Goal: Task Accomplishment & Management: Use online tool/utility

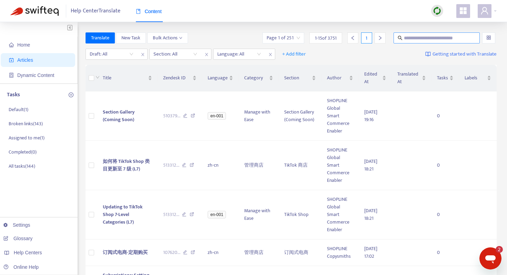
click at [413, 38] on input "text" at bounding box center [437, 38] width 66 height 8
paste input "**********"
type input "**********"
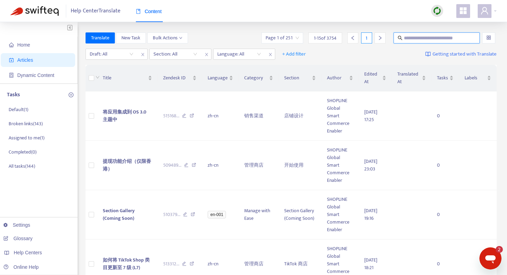
click at [406, 38] on input "text" at bounding box center [437, 38] width 66 height 8
paste input "**********"
type input "**********"
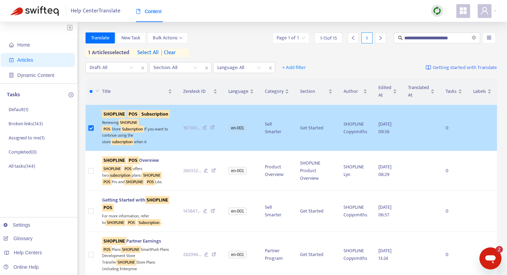
click at [140, 118] on sqkw "Subscription" at bounding box center [155, 114] width 30 height 8
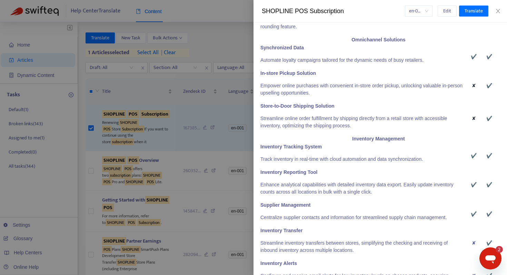
scroll to position [397, 2]
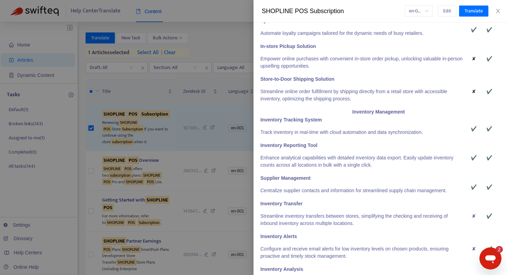
click at [180, 108] on div at bounding box center [253, 137] width 507 height 275
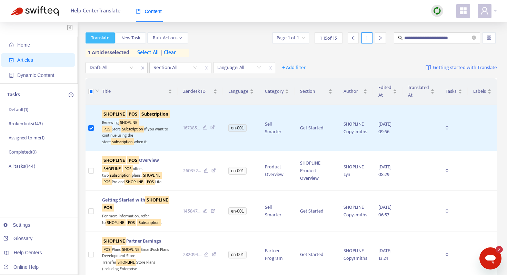
click at [106, 39] on span "Translate" at bounding box center [100, 38] width 18 height 8
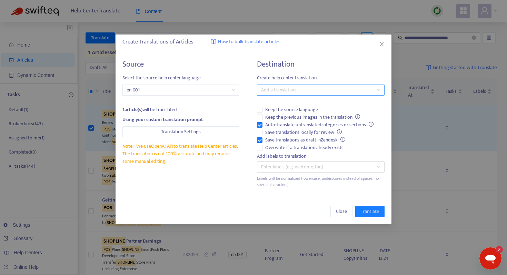
click at [283, 94] on div at bounding box center [317, 90] width 117 height 8
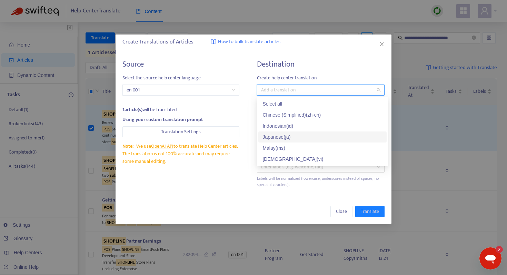
click at [280, 132] on div "Japanese ( ja )" at bounding box center [322, 136] width 128 height 11
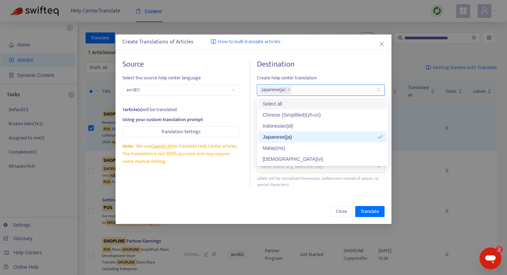
click at [314, 66] on h4 "Destination" at bounding box center [321, 64] width 128 height 9
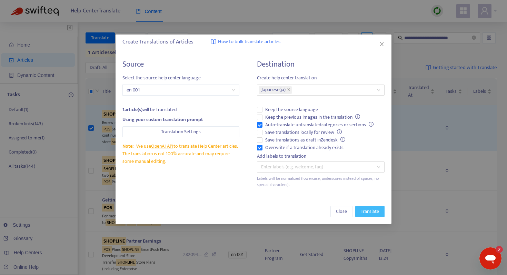
click at [367, 210] on span "Translate" at bounding box center [370, 212] width 18 height 8
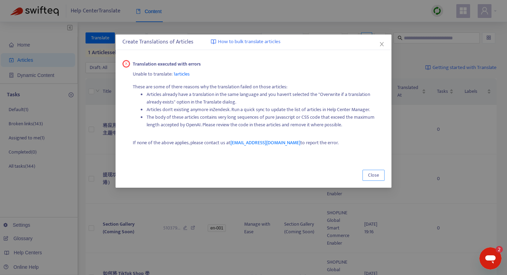
click at [374, 176] on span "Close" at bounding box center [373, 175] width 11 height 8
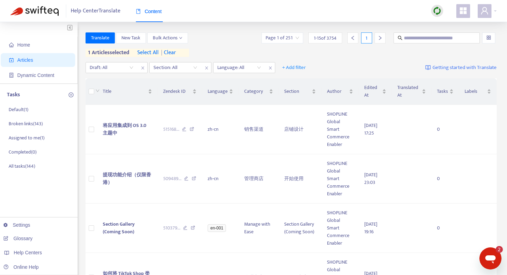
click at [374, 176] on span "[DATE] 23:03" at bounding box center [370, 179] width 13 height 16
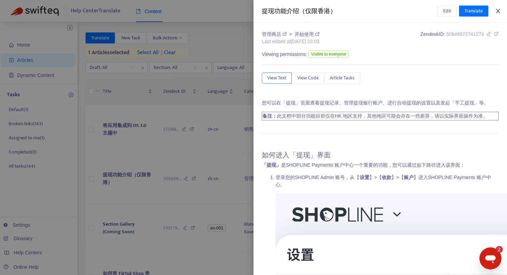
click at [499, 11] on icon "close" at bounding box center [498, 11] width 4 height 4
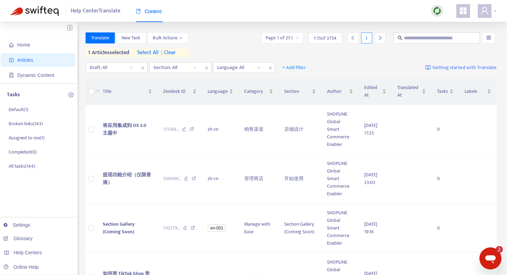
click at [494, 10] on div at bounding box center [487, 11] width 19 height 14
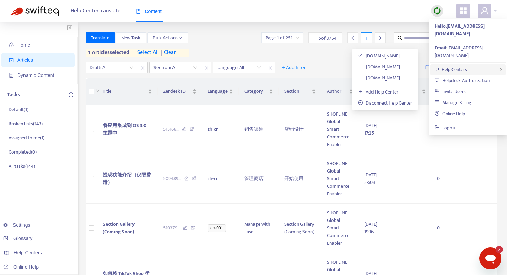
click at [454, 66] on span "Help Centers" at bounding box center [455, 70] width 26 height 8
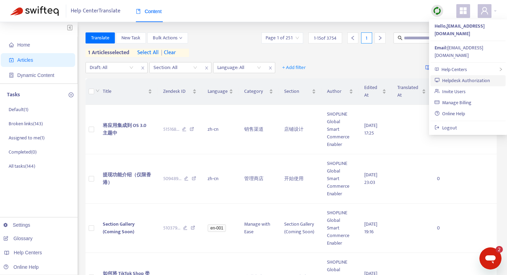
click at [453, 77] on link "Helpdesk Authorization" at bounding box center [462, 81] width 55 height 8
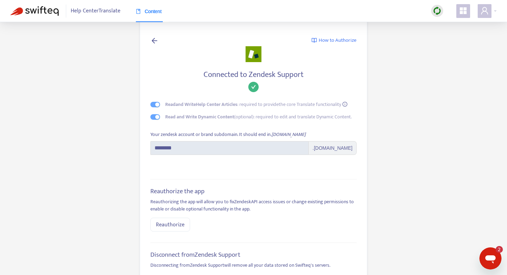
click at [155, 37] on icon at bounding box center [154, 40] width 8 height 9
